Goal: Task Accomplishment & Management: Use online tool/utility

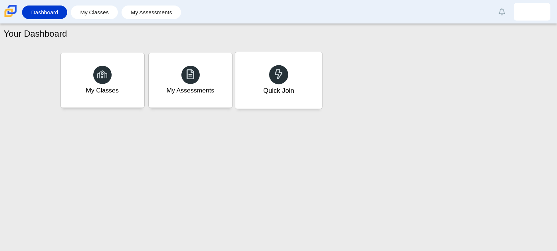
click at [299, 88] on div "Quick Join" at bounding box center [278, 80] width 87 height 57
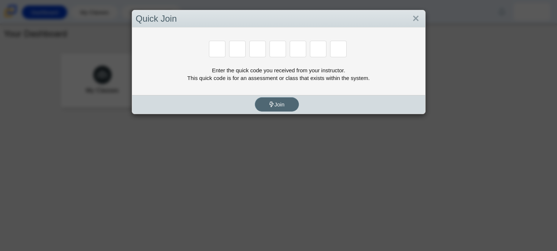
click at [284, 97] on button "Join" at bounding box center [277, 104] width 44 height 14
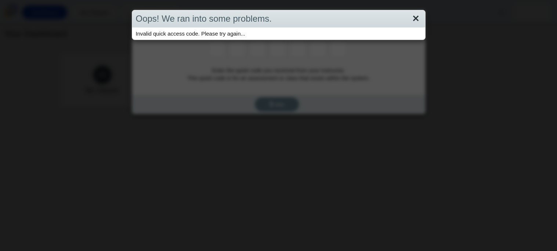
click at [416, 16] on link "Close" at bounding box center [415, 18] width 11 height 12
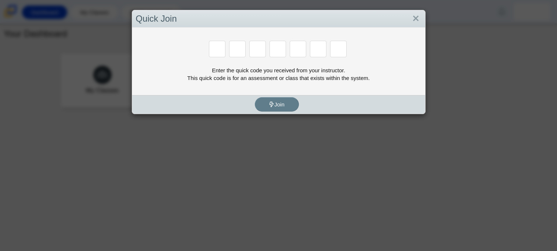
click at [224, 45] on input "Enter Access Code Digit 1" at bounding box center [217, 49] width 17 height 17
type input "b"
type input "w"
type input "8"
type input "w"
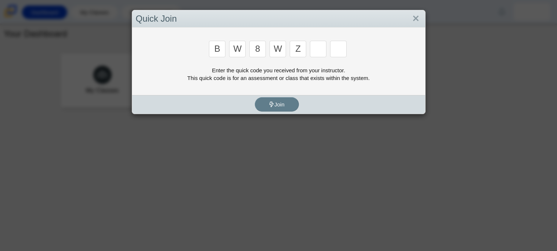
type input "z"
type input "m"
type input "v"
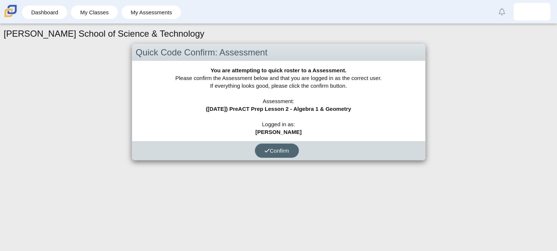
click at [271, 151] on span "Confirm" at bounding box center [276, 151] width 25 height 6
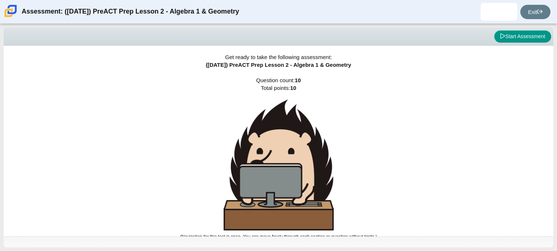
scroll to position [4, 0]
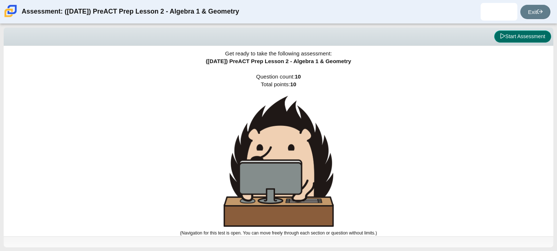
click at [502, 36] on icon at bounding box center [502, 35] width 4 height 5
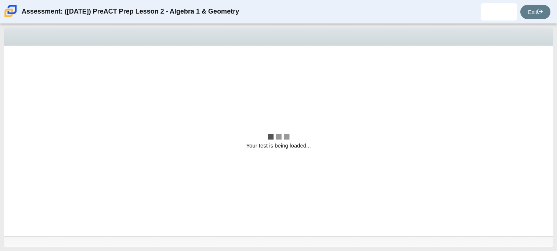
scroll to position [0, 0]
click at [502, 36] on div "Viewing Question 1 of 10 in Pacing Mode" at bounding box center [278, 37] width 549 height 18
select select "bbf5d072-3e0b-44c4-9a12-6e7c9033f65b"
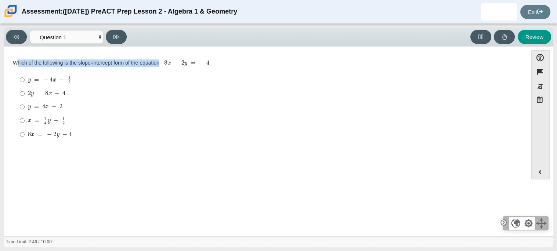
drag, startPoint x: 17, startPoint y: 63, endPoint x: 184, endPoint y: 63, distance: 167.0
click at [184, 63] on div "Which of the following is the slope-intercept form of the equation − 8 x + 2 y …" at bounding box center [265, 62] width 505 height 7
drag, startPoint x: 14, startPoint y: 61, endPoint x: 212, endPoint y: 61, distance: 197.4
click at [212, 61] on div "Which of the following is the slope-intercept form of the equation − 8 x + 2 y …" at bounding box center [265, 62] width 505 height 7
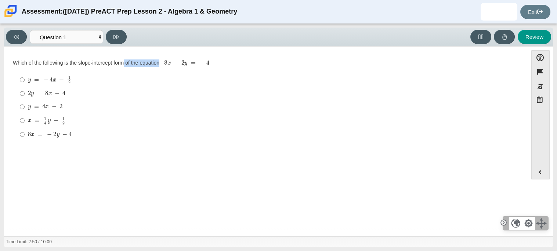
drag, startPoint x: 207, startPoint y: 62, endPoint x: 123, endPoint y: 61, distance: 84.4
click at [123, 61] on div "Which of the following is the slope-intercept form of the equation − 8 x + 2 y …" at bounding box center [265, 62] width 505 height 7
click at [163, 88] on label "2 y = 8 x − 4 2 y = 8 x − 4" at bounding box center [266, 93] width 503 height 13
click at [25, 88] on input "2 y = 8 x − 4 2 y = 8 x − 4" at bounding box center [22, 93] width 5 height 13
radio input "true"
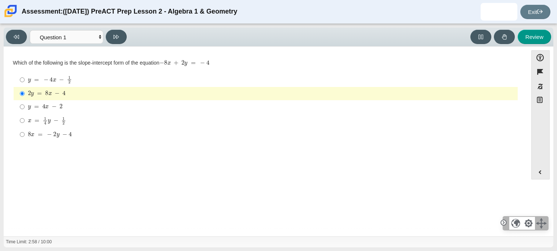
click at [44, 80] on mjx-c "Assessment items" at bounding box center [46, 80] width 5 height 4
click at [25, 80] on input "y = − 4 x − 1 2 y = − 4 x − 1 2" at bounding box center [22, 80] width 5 height 14
radio input "true"
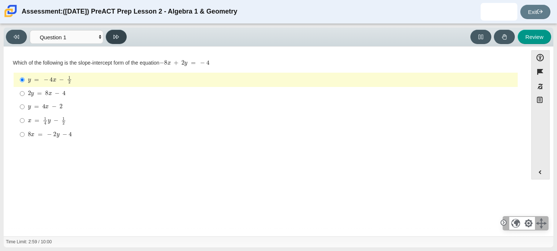
click at [121, 36] on button at bounding box center [116, 37] width 21 height 14
select select "ed62e223-81bd-4cbf-ab48-ab975844bd1f"
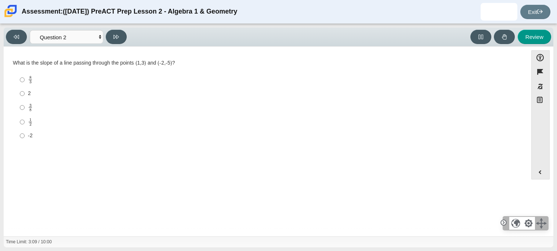
click at [28, 103] on mjx-container "3 8" at bounding box center [30, 107] width 5 height 14
click at [25, 103] on input "3 8 3 eighths" at bounding box center [22, 107] width 5 height 14
radio input "true"
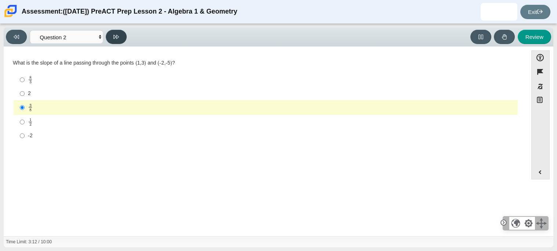
click at [116, 39] on icon at bounding box center [116, 37] width 6 height 6
select select "97f4f5fa-a52e-4fed-af51-565bfcdf47cb"
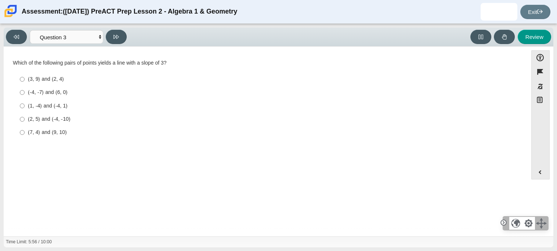
click at [40, 121] on div "(2, 5) and (-4, -10)" at bounding box center [271, 119] width 487 height 7
click at [25, 121] on input "(2, 5) and (-4, -10) (2, 5) and (-4, -10)" at bounding box center [22, 119] width 5 height 13
radio input "true"
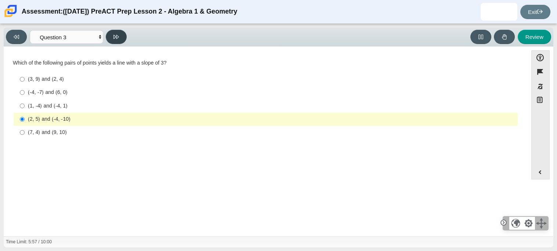
click at [112, 35] on button at bounding box center [116, 37] width 21 height 14
select select "89427bb7-e313-4f00-988f-8b8255897029"
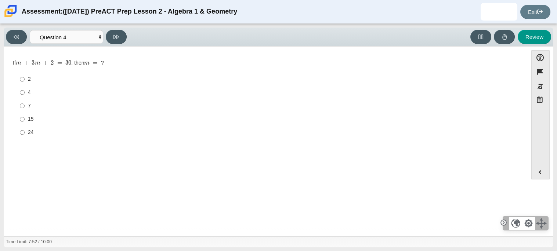
click at [29, 95] on div "4" at bounding box center [271, 92] width 487 height 7
click at [25, 95] on input "4 4" at bounding box center [22, 92] width 5 height 13
radio input "true"
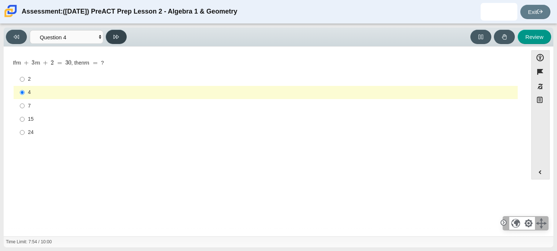
click at [111, 37] on button at bounding box center [116, 37] width 21 height 14
select select "489dcffd-4e6a-49cf-a9d6-ad1d4a911a4e"
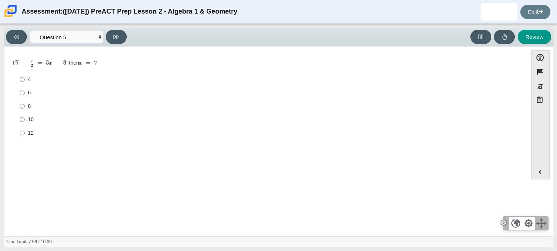
click at [25, 112] on label "8 8" at bounding box center [266, 105] width 503 height 13
click at [25, 112] on input "8 8" at bounding box center [22, 105] width 5 height 13
radio input "true"
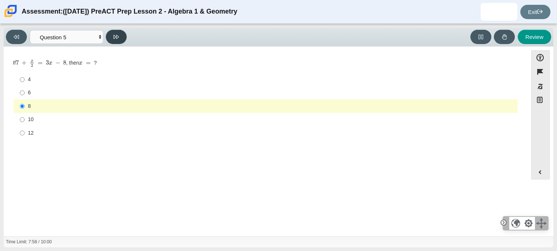
click at [113, 35] on button at bounding box center [116, 37] width 21 height 14
select select "210571de-36a6-4d8e-a361-ceff8ef801dc"
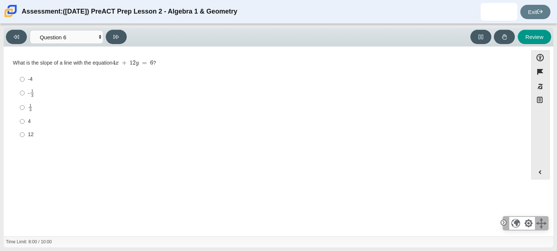
click at [19, 107] on label "1 3 1 third" at bounding box center [266, 107] width 503 height 14
click at [20, 107] on input "1 3 1 third" at bounding box center [22, 107] width 5 height 14
radio input "true"
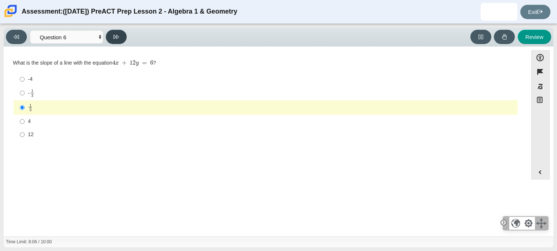
click at [116, 37] on icon at bounding box center [116, 37] width 6 height 6
select select "ec95ace6-bebc-42b8-9428-40567494d4da"
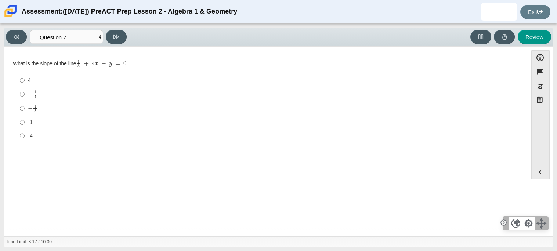
click at [27, 131] on label "-4 -4" at bounding box center [266, 135] width 503 height 13
click at [25, 131] on input "-4 -4" at bounding box center [22, 135] width 5 height 13
radio input "true"
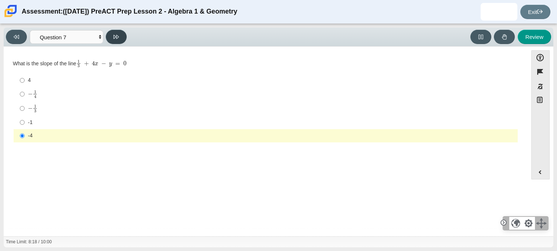
click at [117, 36] on icon at bounding box center [116, 37] width 6 height 6
select select "ce81fe10-bf29-4b5e-8bd7-4f47f2fed4d8"
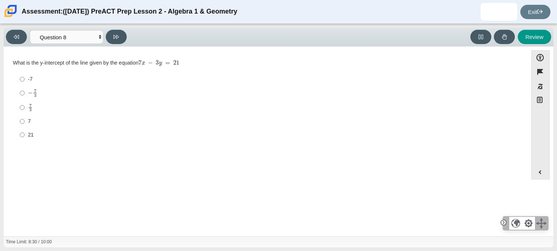
click at [26, 102] on label "7 3 7 thirds" at bounding box center [266, 107] width 503 height 14
click at [25, 102] on input "7 3 7 thirds" at bounding box center [22, 107] width 5 height 14
radio input "true"
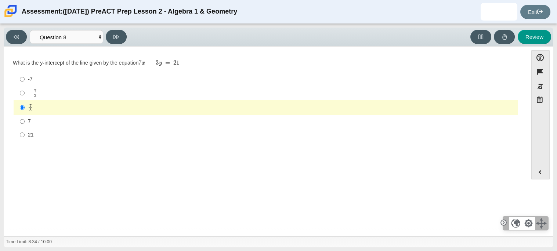
click at [61, 84] on label "-7 -7" at bounding box center [266, 79] width 503 height 13
click at [25, 84] on input "-7 -7" at bounding box center [22, 79] width 5 height 13
radio input "true"
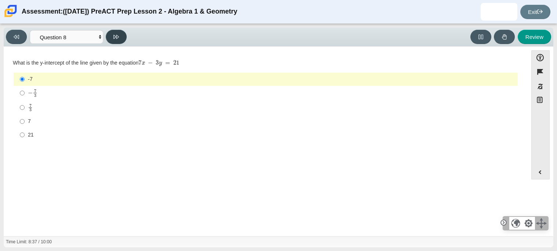
click at [110, 36] on button at bounding box center [116, 37] width 21 height 14
select select "14773eaf-2ca1-47ae-afe7-a624a56f34b3"
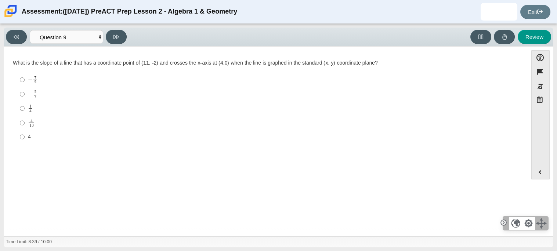
click at [43, 88] on label "− 2 7 negative 2 sevenths" at bounding box center [266, 94] width 503 height 14
click at [25, 88] on input "− 2 7 negative 2 sevenths" at bounding box center [22, 94] width 5 height 14
radio input "true"
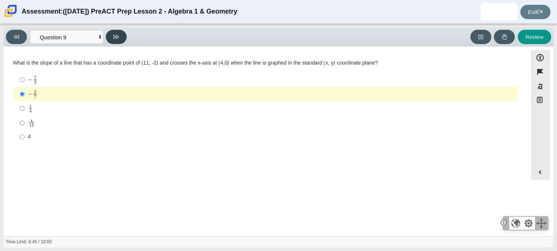
click at [116, 39] on icon at bounding box center [116, 37] width 6 height 6
select select "96b71634-eacb-4f7e-8aef-411727d9bcba"
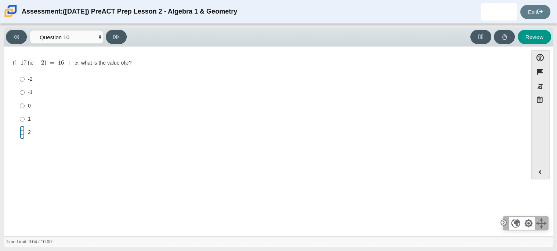
click at [21, 131] on input "2 2" at bounding box center [22, 132] width 5 height 13
radio input "true"
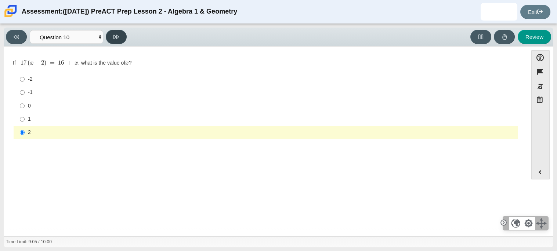
click at [112, 41] on button at bounding box center [116, 37] width 21 height 14
select select "review"
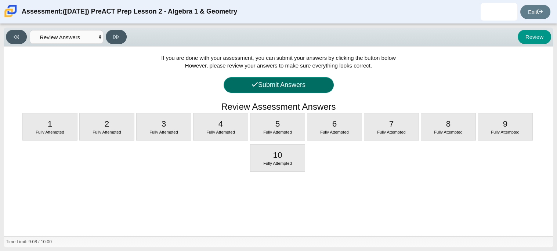
click at [244, 90] on button "Submit Answers" at bounding box center [278, 85] width 110 height 16
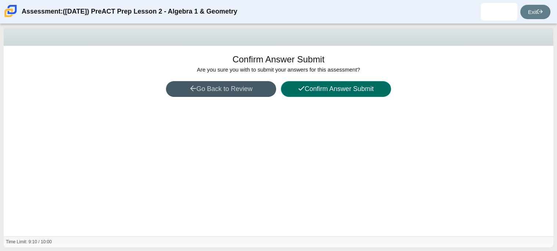
click at [312, 92] on button "Confirm Answer Submit" at bounding box center [336, 89] width 110 height 16
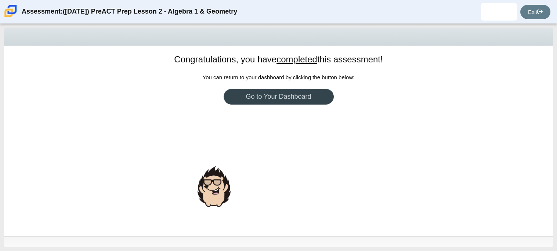
click at [311, 92] on link "Go to Your Dashboard" at bounding box center [278, 97] width 110 height 16
